Goal: Information Seeking & Learning: Find specific fact

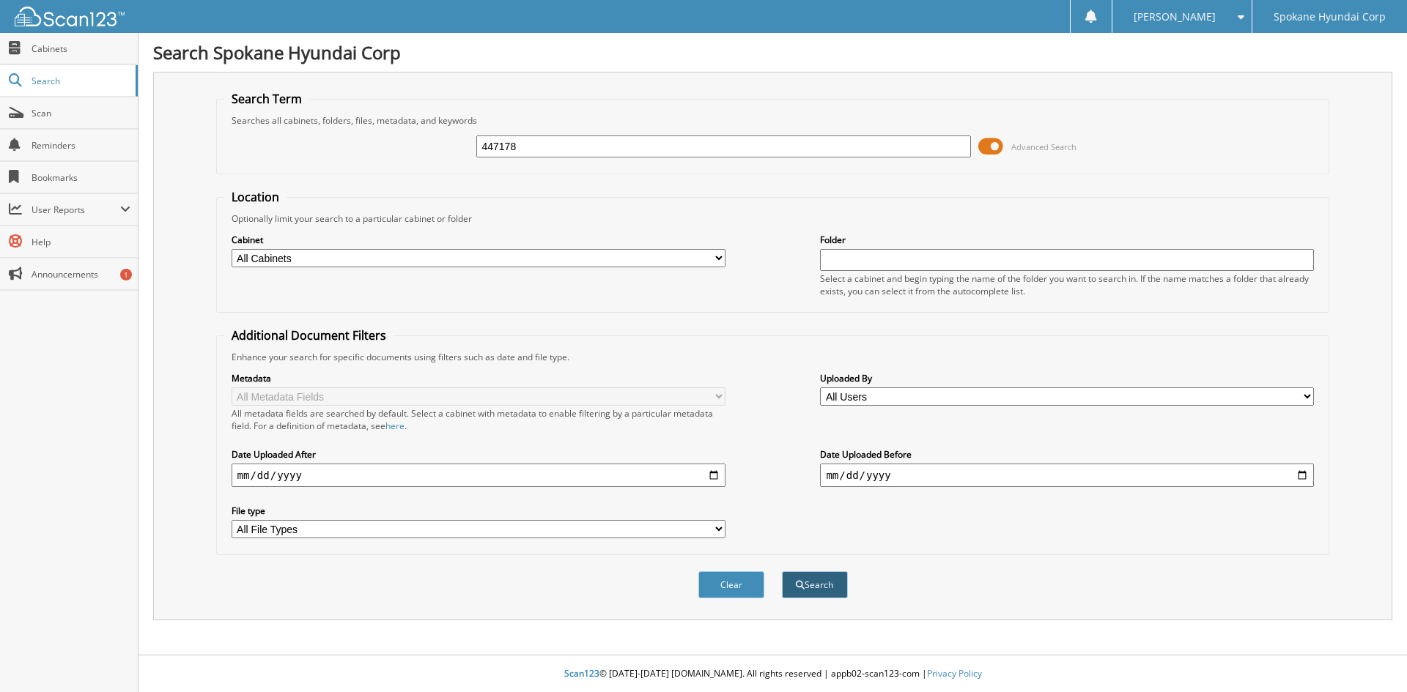
type input "447178"
click at [806, 577] on button "Search" at bounding box center [815, 584] width 66 height 27
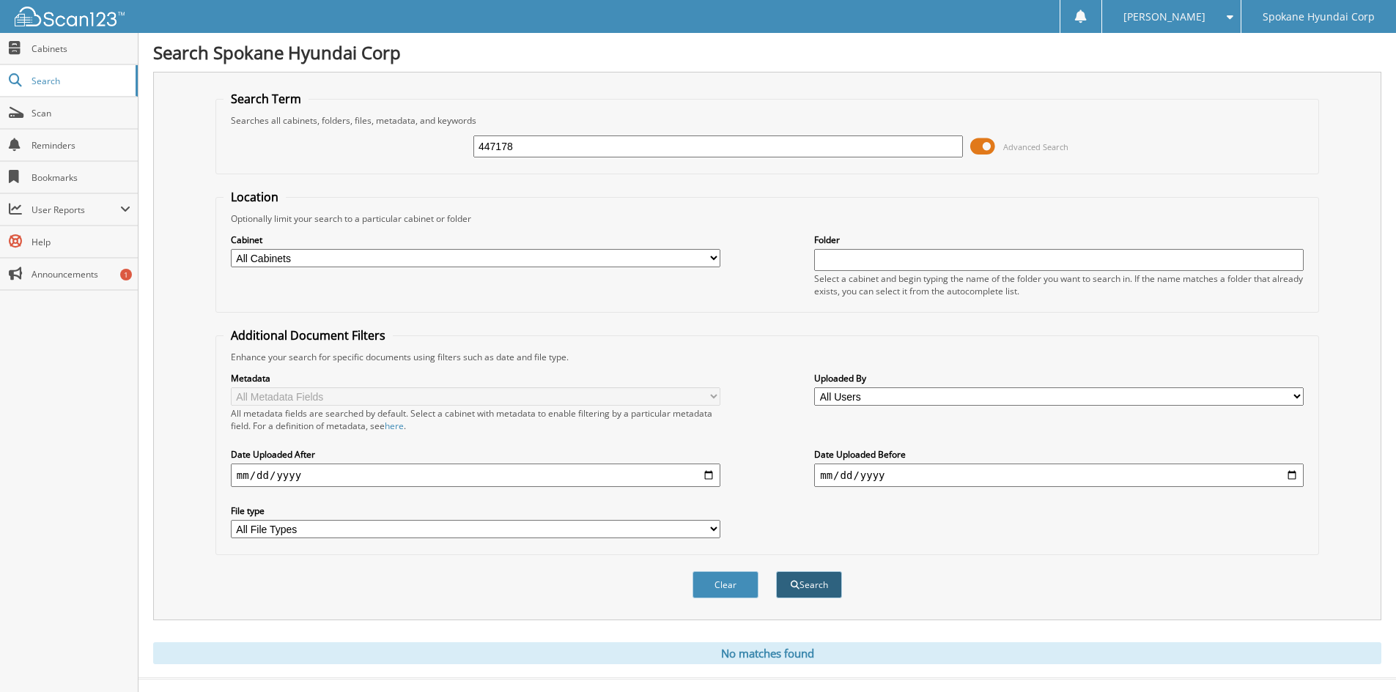
click at [811, 585] on button "Search" at bounding box center [809, 584] width 66 height 27
drag, startPoint x: 534, startPoint y: 145, endPoint x: 428, endPoint y: 136, distance: 106.6
click at [428, 136] on div "447178 Advanced Search" at bounding box center [766, 147] width 1087 height 40
type input "436079"
click at [801, 575] on button "Search" at bounding box center [809, 584] width 66 height 27
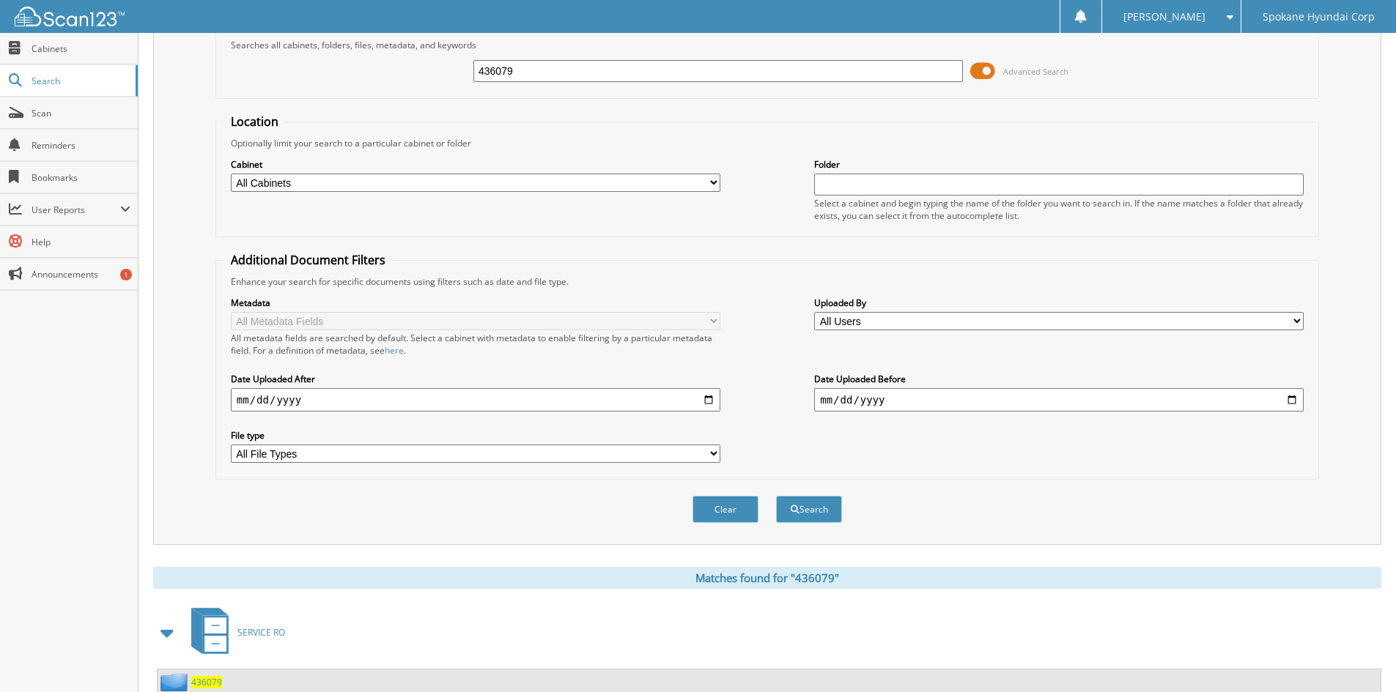
scroll to position [184, 0]
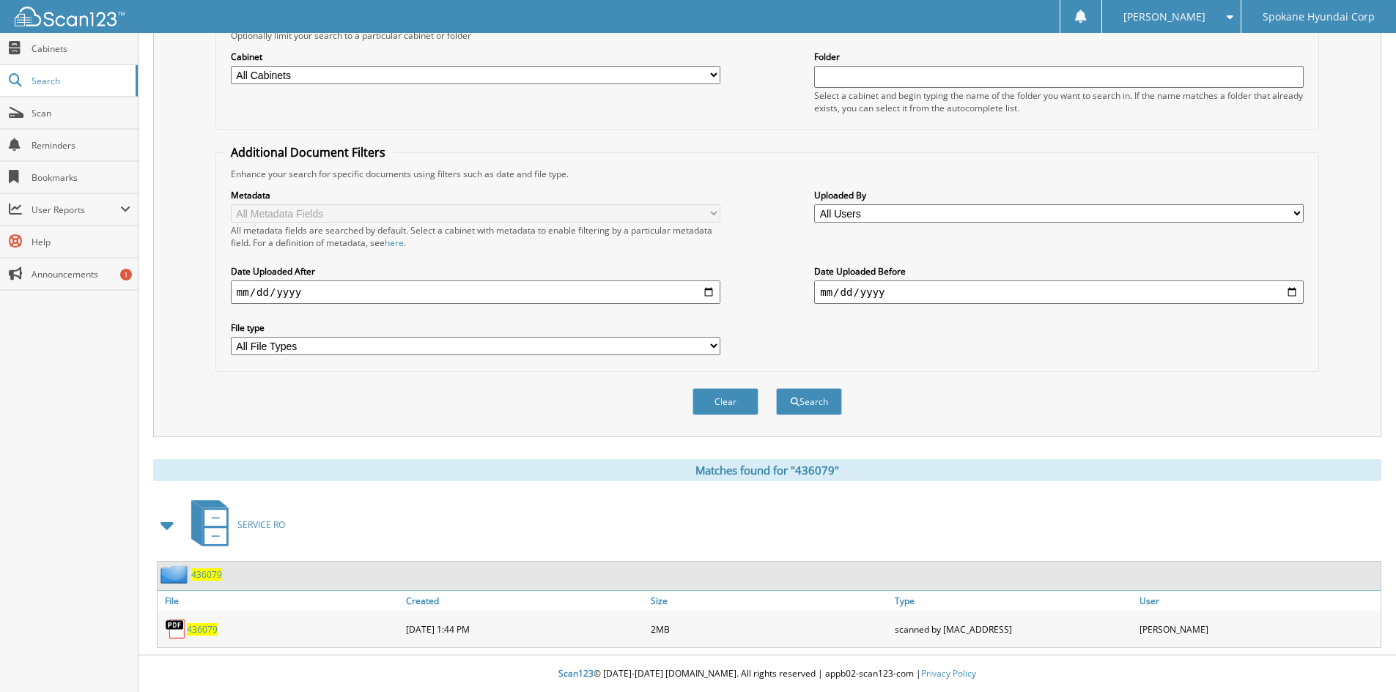
click at [201, 623] on span "436079" at bounding box center [202, 629] width 31 height 12
